Goal: Download file/media

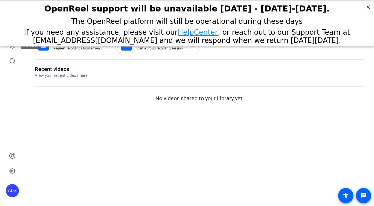
click at [10, 44] on div "If you need any assistance, please visit our HelpCenter , or reach out to our S…" at bounding box center [187, 36] width 361 height 16
click at [13, 47] on icon at bounding box center [12, 45] width 7 height 7
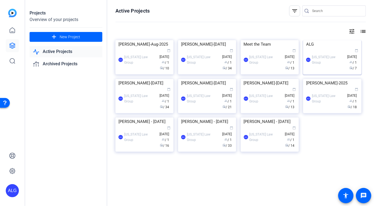
click at [322, 40] on img at bounding box center [332, 40] width 58 height 0
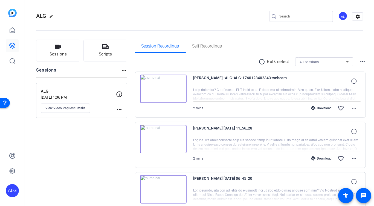
click at [313, 108] on icon at bounding box center [313, 108] width 4 height 4
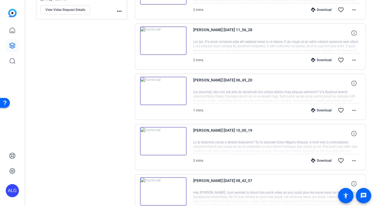
scroll to position [104, 0]
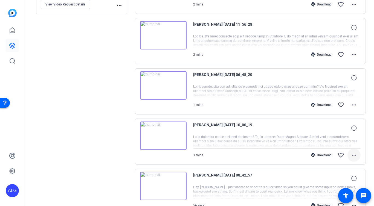
click at [353, 157] on mat-icon "more_horiz" at bounding box center [354, 155] width 7 height 7
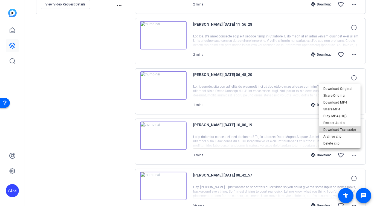
click at [351, 129] on span "Download Transcript" at bounding box center [340, 129] width 33 height 7
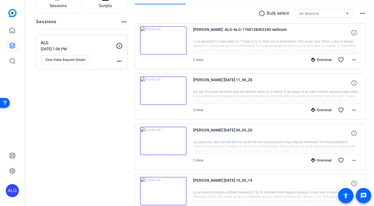
scroll to position [0, 0]
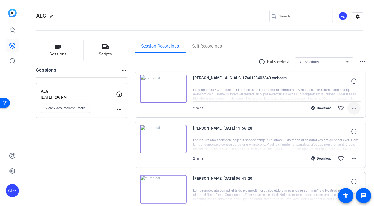
click at [356, 110] on mat-icon "more_horiz" at bounding box center [354, 108] width 7 height 7
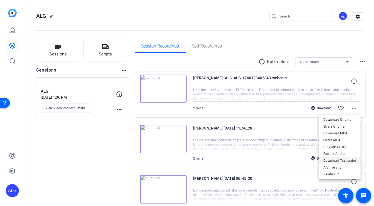
click at [345, 161] on span "Download Transcript" at bounding box center [340, 160] width 33 height 7
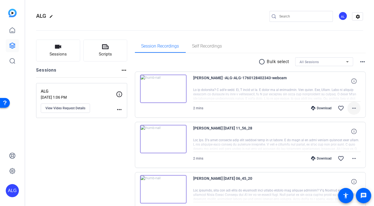
click at [356, 109] on mat-icon "more_horiz" at bounding box center [354, 108] width 7 height 7
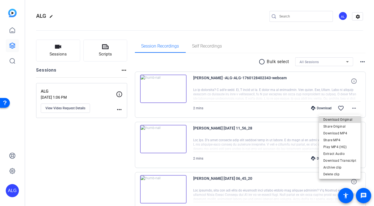
click at [344, 122] on span "Download Original" at bounding box center [340, 119] width 33 height 7
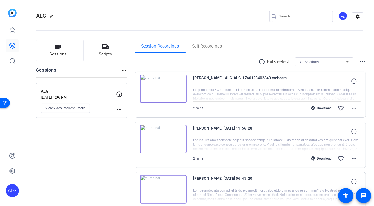
click at [365, 106] on div "Scott -ALG-ALG-1760128402343-webcam 2 mins Download favorite_border more_horiz" at bounding box center [250, 95] width 231 height 46
click at [356, 107] on mat-icon "more_horiz" at bounding box center [354, 108] width 7 height 7
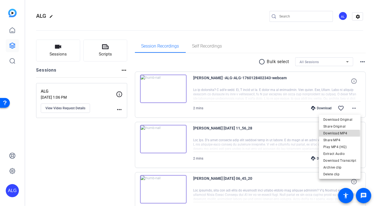
click at [335, 134] on span "Download MP4" at bounding box center [340, 133] width 33 height 7
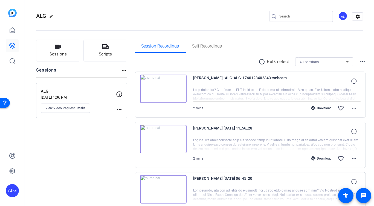
click at [353, 81] on icon at bounding box center [353, 81] width 5 height 5
click at [208, 47] on span "Self Recordings" at bounding box center [207, 46] width 30 height 4
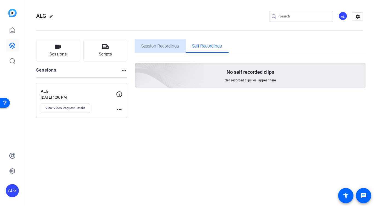
click at [157, 45] on span "Session Recordings" at bounding box center [161, 46] width 38 height 4
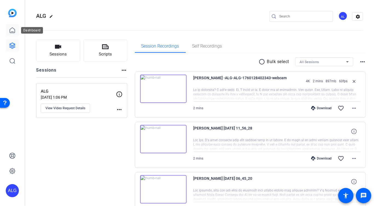
click at [14, 33] on icon at bounding box center [12, 30] width 5 height 5
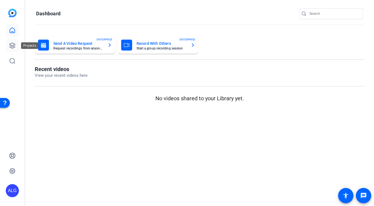
click at [13, 41] on link at bounding box center [12, 45] width 13 height 13
